Goal: Task Accomplishment & Management: Complete application form

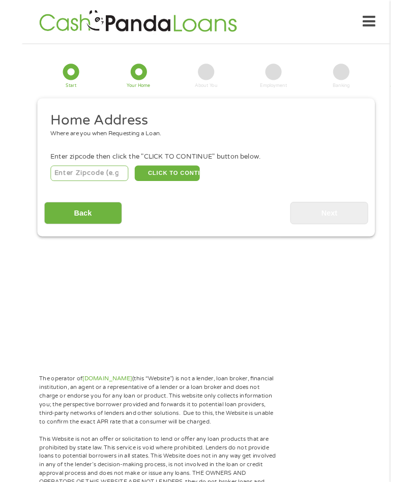
scroll to position [4, 4]
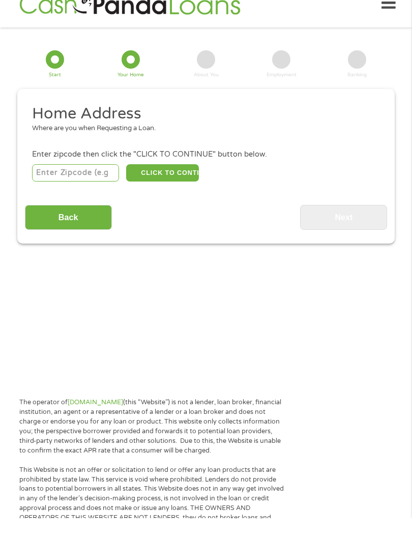
click at [97, 185] on input "number" at bounding box center [75, 193] width 87 height 17
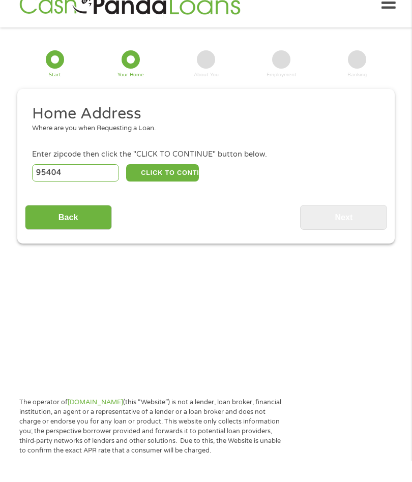
type input "95404"
click at [180, 185] on button "CLICK TO CONTINUE" at bounding box center [162, 193] width 72 height 17
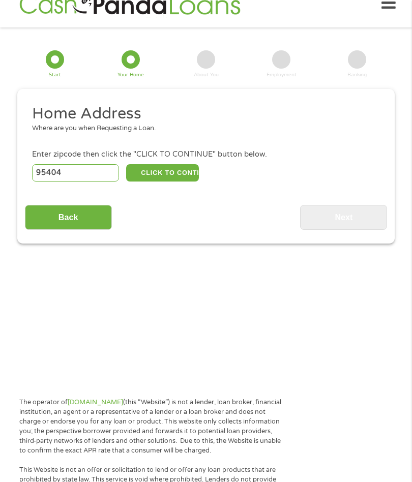
type input "95404"
type input "Santa [PERSON_NAME]"
select select "[US_STATE]"
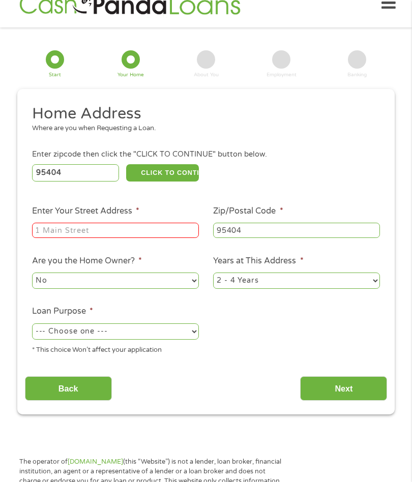
click at [166, 238] on input "Enter Your Street Address *" at bounding box center [115, 230] width 167 height 15
type input "[STREET_ADDRESS][PERSON_NAME]"
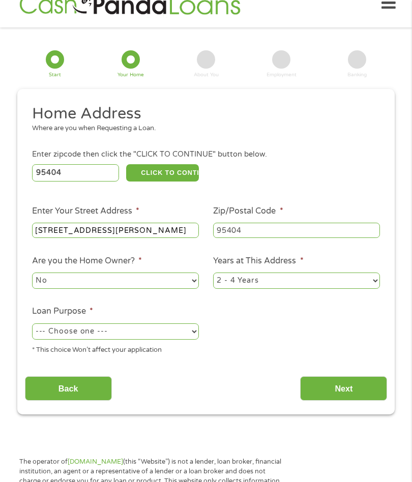
click at [370, 289] on select "1 Year or less 1 - 2 Years 2 - 4 Years Over 4 Years" at bounding box center [296, 281] width 167 height 16
select select "60months"
click at [192, 340] on select "--- Choose one --- Pay Bills Debt Consolidation Home Improvement Major Purchase…" at bounding box center [115, 332] width 167 height 16
select select "paybills"
click at [93, 401] on input "Back" at bounding box center [68, 389] width 87 height 25
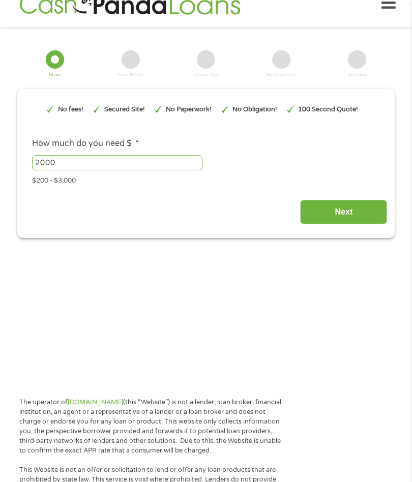
scroll to position [4, 4]
click at [352, 225] on input "Next" at bounding box center [343, 212] width 87 height 25
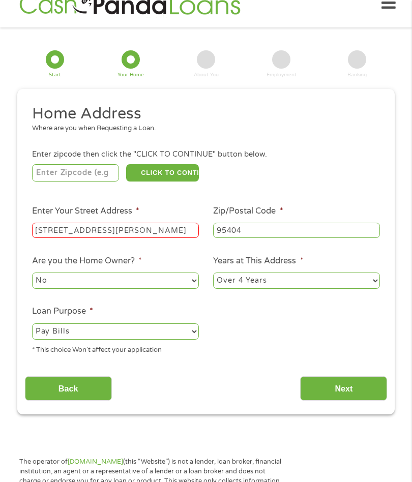
click at [95, 171] on input "number" at bounding box center [75, 172] width 87 height 17
type input "95404"
click at [180, 182] on button "CLICK TO CONTINUE" at bounding box center [162, 173] width 72 height 17
click at [351, 402] on input "Next" at bounding box center [343, 389] width 87 height 25
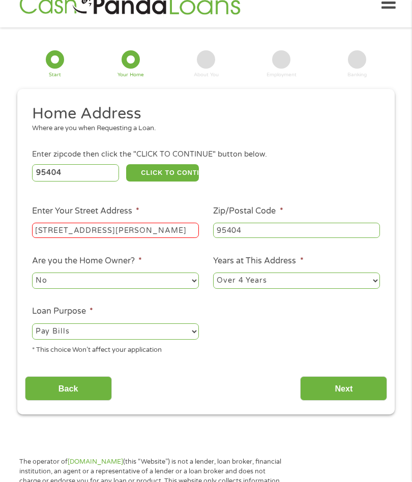
scroll to position [21, 0]
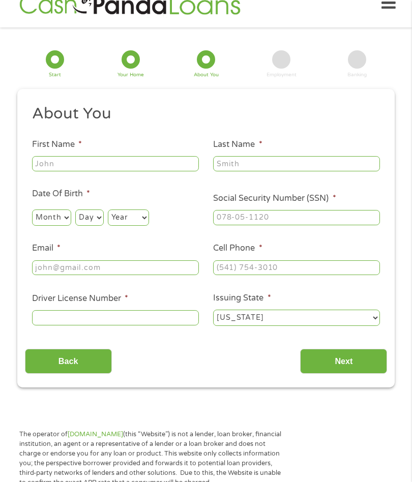
click at [158, 168] on input "First Name *" at bounding box center [115, 163] width 167 height 15
type input "[PERSON_NAME]"
type input "[EMAIL_ADDRESS][DOMAIN_NAME]"
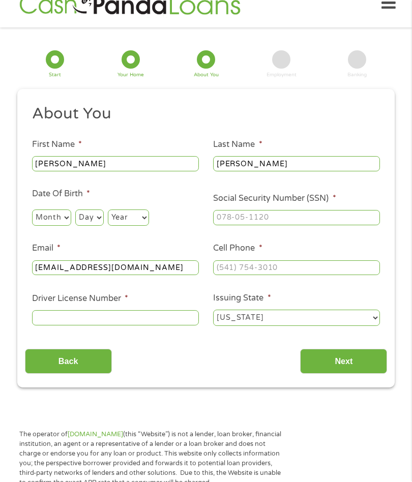
scroll to position [21, 0]
type input "[PHONE_NUMBER]"
click at [71, 223] on select "Month 1 2 3 4 5 6 7 8 9 10 11 12" at bounding box center [51, 218] width 39 height 16
select select "2"
click at [103, 223] on select "Day 1 2 3 4 5 6 7 8 9 10 11 12 13 14 15 16 17 18 19 20 21 22 23 24 25 26 27 28 …" at bounding box center [89, 218] width 28 height 16
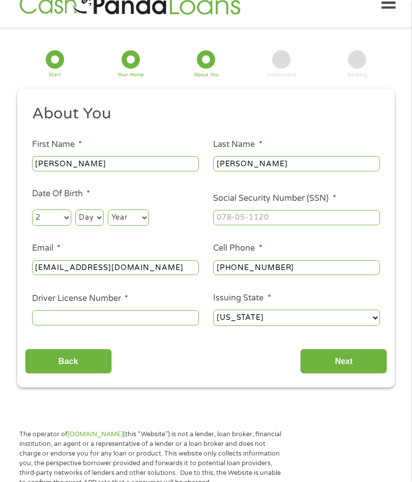
select select "18"
click at [149, 226] on select "Year [DATE] 2006 2005 2004 2003 2002 2001 2000 1999 1998 1997 1996 1995 1994 19…" at bounding box center [128, 218] width 41 height 16
select select "1953"
click at [284, 224] on input "Social Security Number (SSN) *" at bounding box center [296, 217] width 167 height 15
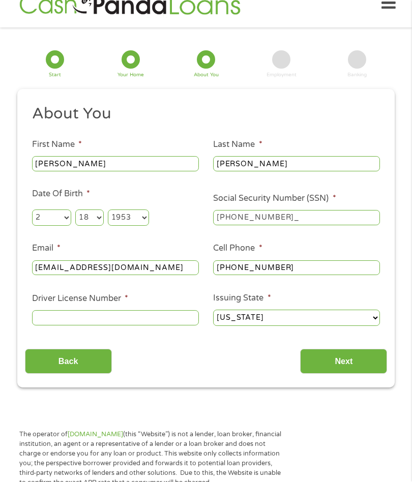
type input "564-82-4213"
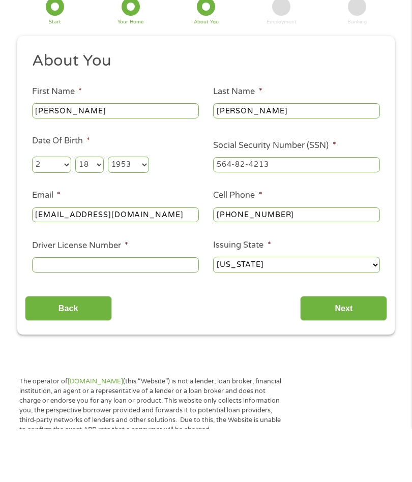
click at [168, 311] on input "Driver License Number *" at bounding box center [115, 318] width 167 height 15
type input "A0548642"
click at [350, 350] on input "Next" at bounding box center [343, 362] width 87 height 25
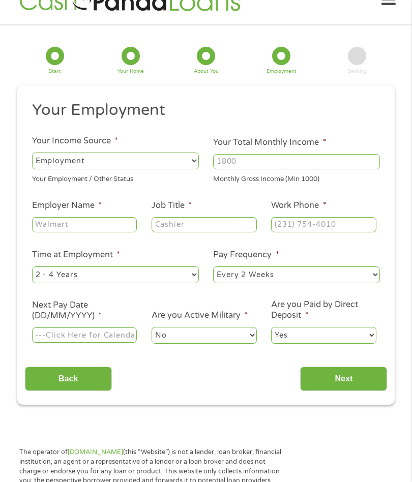
scroll to position [21, 0]
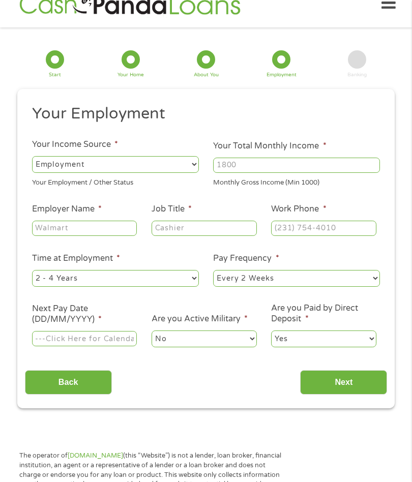
click at [190, 167] on select "--- Choose one --- Employment [DEMOGRAPHIC_DATA] Benefits" at bounding box center [115, 164] width 167 height 16
select select "benefits"
type input "Other"
type input "[PHONE_NUMBER]"
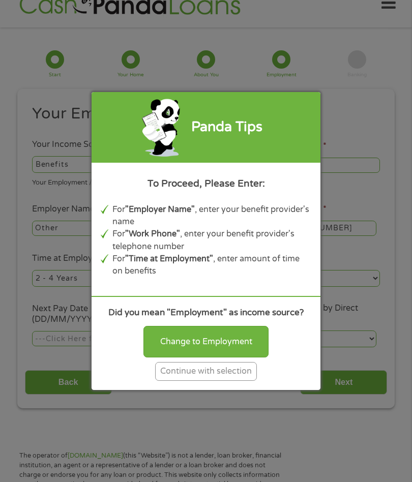
click at [221, 358] on div "Change to Employment" at bounding box center [205, 342] width 125 height 32
select select "fullTime"
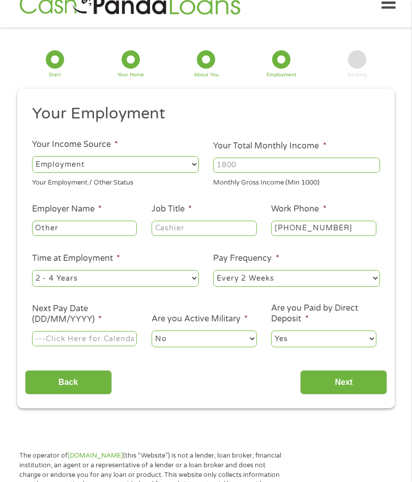
click at [269, 165] on input "Your Total Monthly Income *" at bounding box center [296, 165] width 167 height 15
type input "6700"
click at [112, 236] on input "Other" at bounding box center [84, 228] width 105 height 15
type input "O"
type input "Retired"
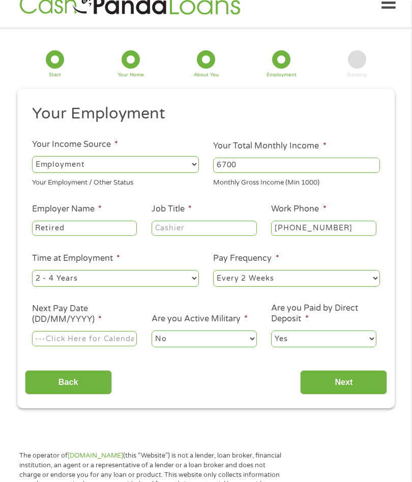
click at [196, 285] on select "--- Choose one --- 1 Year or less 1 - 2 Years 2 - 4 Years Over 4 Years" at bounding box center [115, 278] width 167 height 16
select select "60months"
click at [309, 286] on select "--- Choose one --- Every 2 Weeks Every Week Monthly Semi-Monthly" at bounding box center [296, 278] width 167 height 16
select select "monthly"
click at [133, 347] on input "Next Pay Date (DD/MM/YYYY) *" at bounding box center [84, 338] width 105 height 15
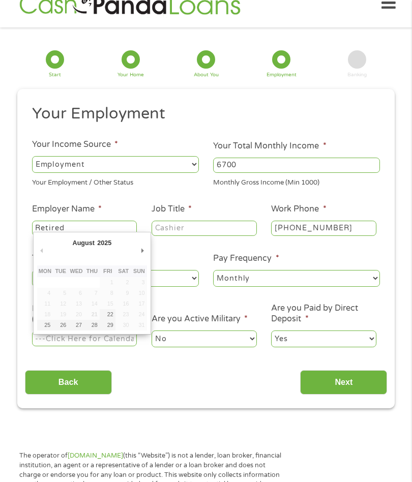
type input "[DATE]"
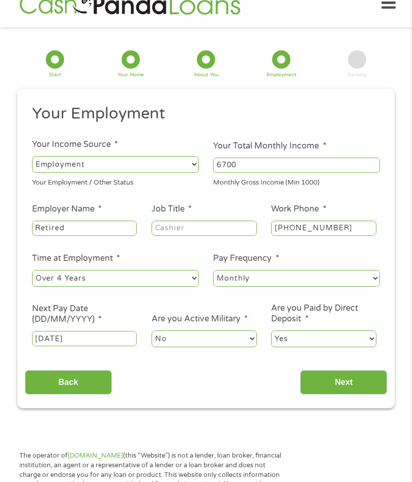
click at [352, 395] on input "Next" at bounding box center [343, 382] width 87 height 25
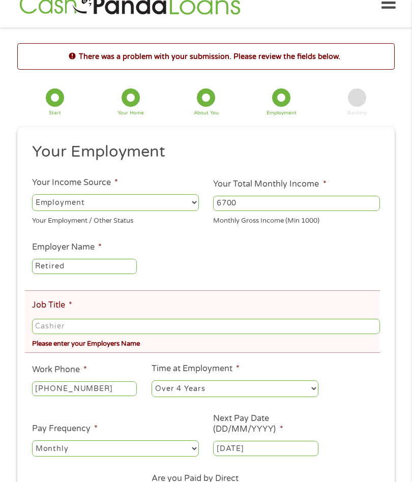
click at [181, 333] on input "Job Title *" at bounding box center [206, 326] width 348 height 15
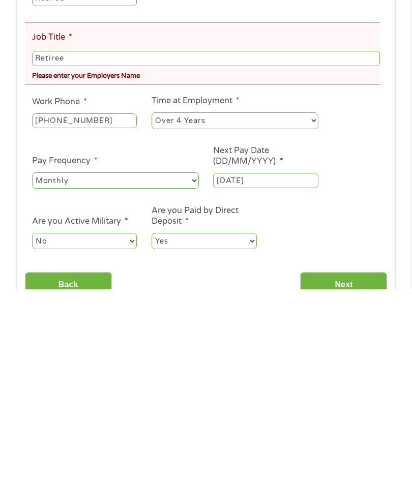
type input "Retiree"
click at [355, 465] on input "Next" at bounding box center [343, 477] width 87 height 25
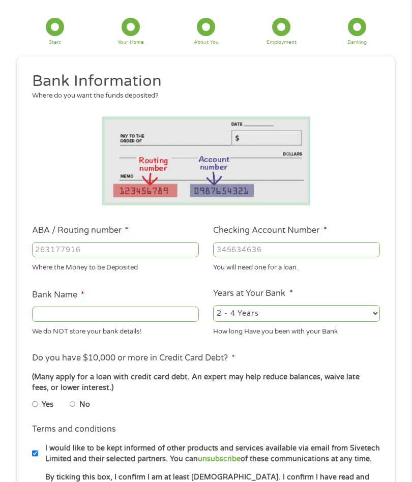
scroll to position [21, 0]
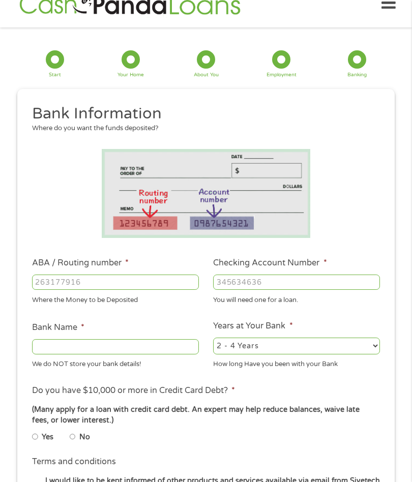
click at [152, 290] on input "ABA / Routing number *" at bounding box center [115, 282] width 167 height 15
type input "321177586"
type input "REDWOOD CREDIT UNION"
type input "321177586"
click at [267, 289] on input "Checking Account Number *" at bounding box center [296, 282] width 167 height 15
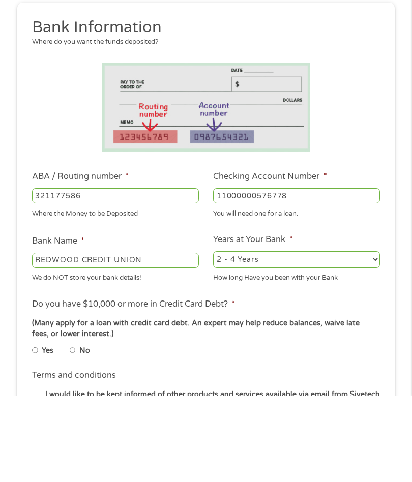
type input "11000000576778"
click at [376, 338] on select "2 - 4 Years 6 - 12 Months 1 - 2 Years Over 4 Years" at bounding box center [296, 346] width 167 height 16
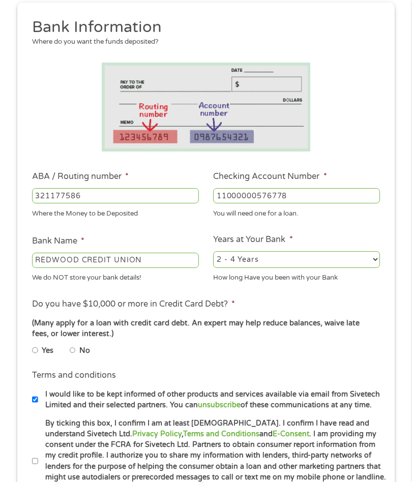
select select "60months"
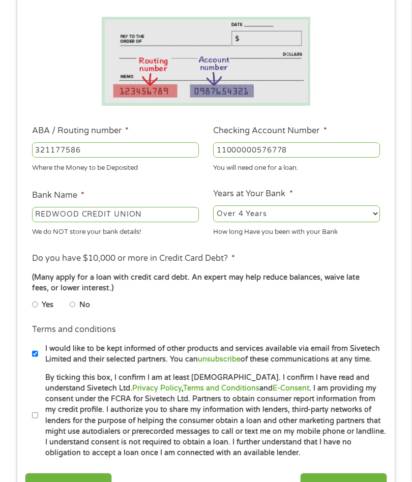
scroll to position [156, 0]
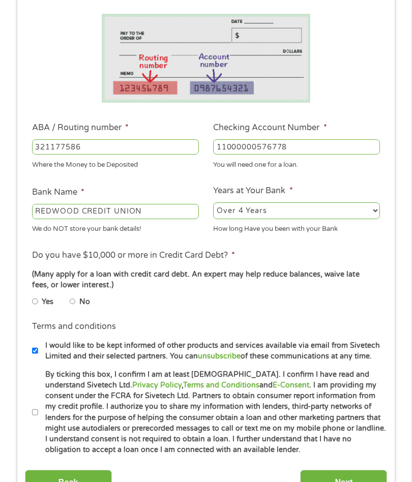
click at [46, 308] on label "Yes" at bounding box center [48, 302] width 12 height 11
click at [38, 308] on input "Yes" at bounding box center [35, 302] width 6 height 12
radio input "true"
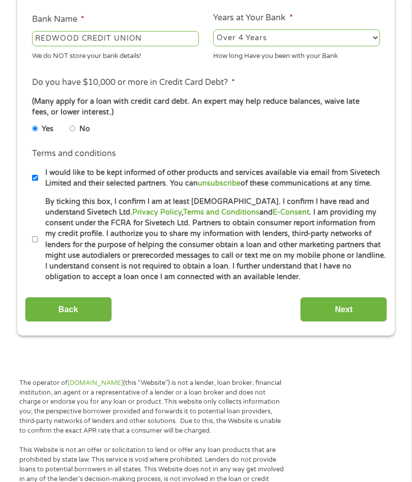
scroll to position [329, 0]
click at [344, 322] on input "Next" at bounding box center [343, 309] width 87 height 25
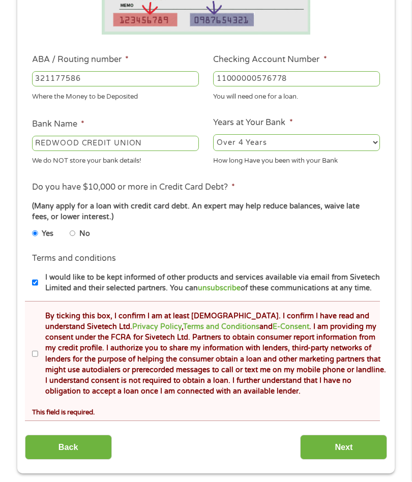
scroll to position [263, 0]
click at [47, 396] on label "By ticking this box, I confirm I am at least [DEMOGRAPHIC_DATA]. I confirm I ha…" at bounding box center [212, 354] width 348 height 87
click at [38, 360] on input "By ticking this box, I confirm I am at least [DEMOGRAPHIC_DATA]. I confirm I ha…" at bounding box center [35, 354] width 6 height 12
checkbox input "true"
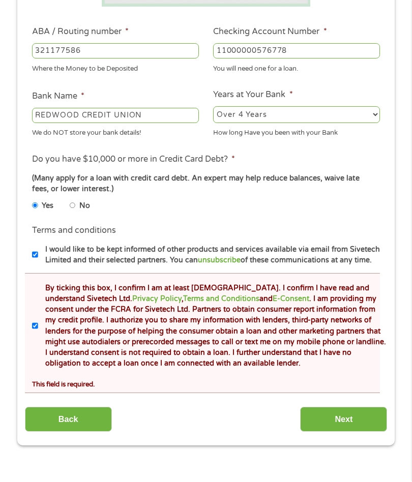
scroll to position [308, 0]
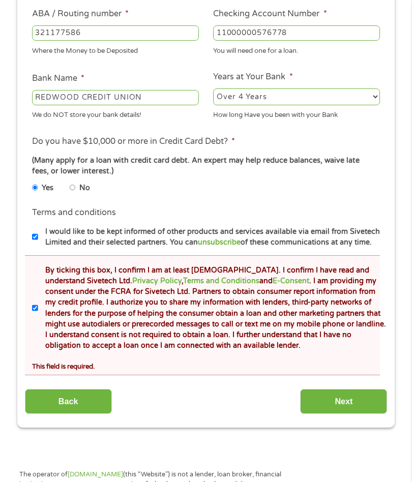
click at [339, 414] on input "Next" at bounding box center [343, 401] width 87 height 25
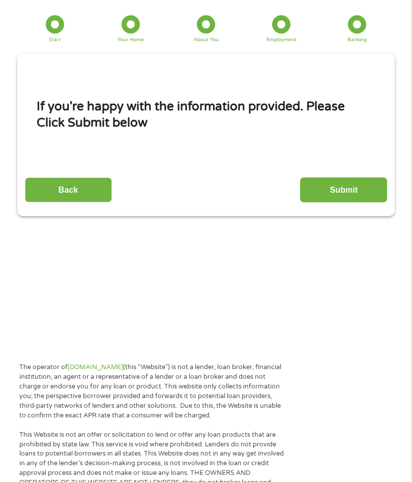
scroll to position [21, 0]
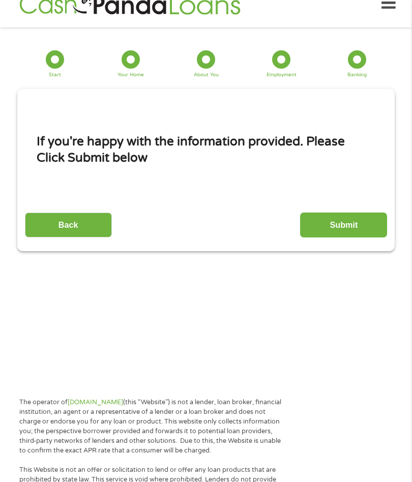
click at [340, 238] on input "Submit" at bounding box center [343, 225] width 87 height 25
